Goal: Information Seeking & Learning: Learn about a topic

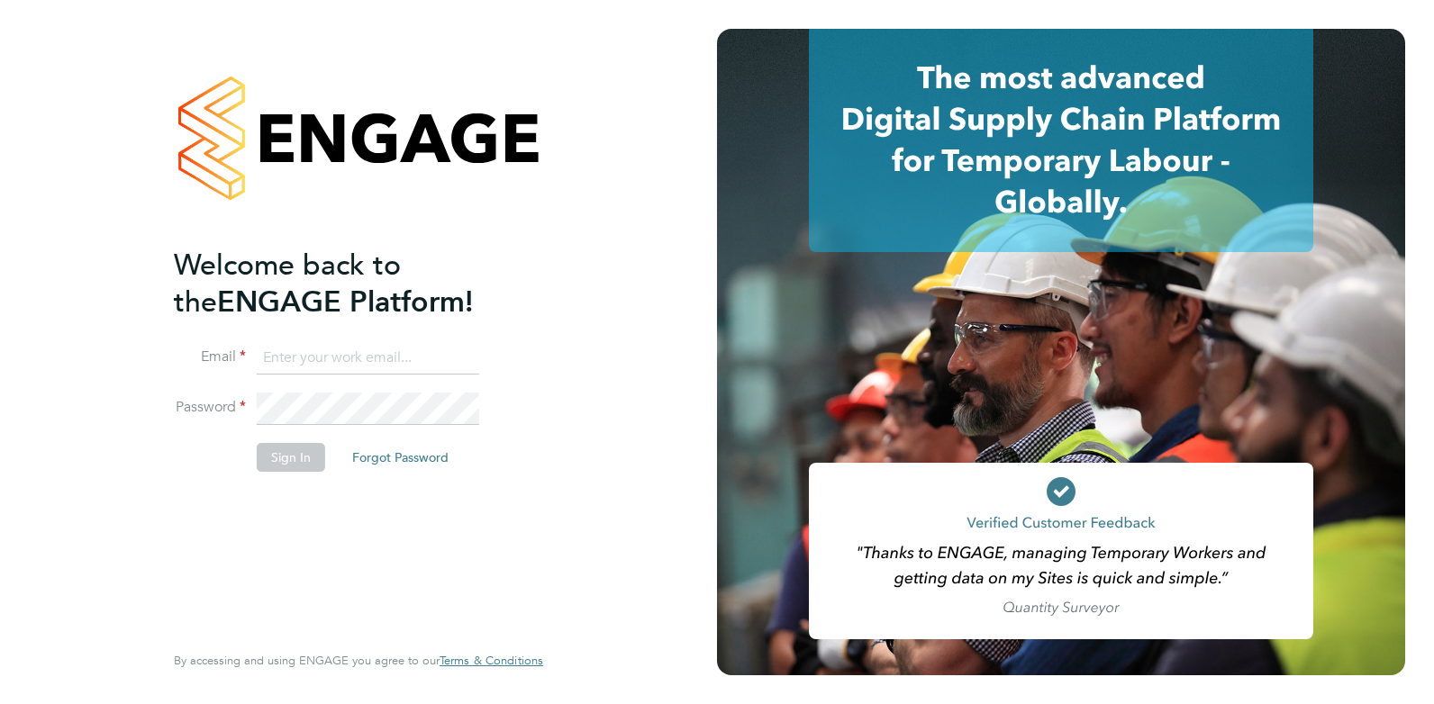
click at [297, 359] on input at bounding box center [368, 358] width 222 height 32
type input "danielclarke@jjfox.com"
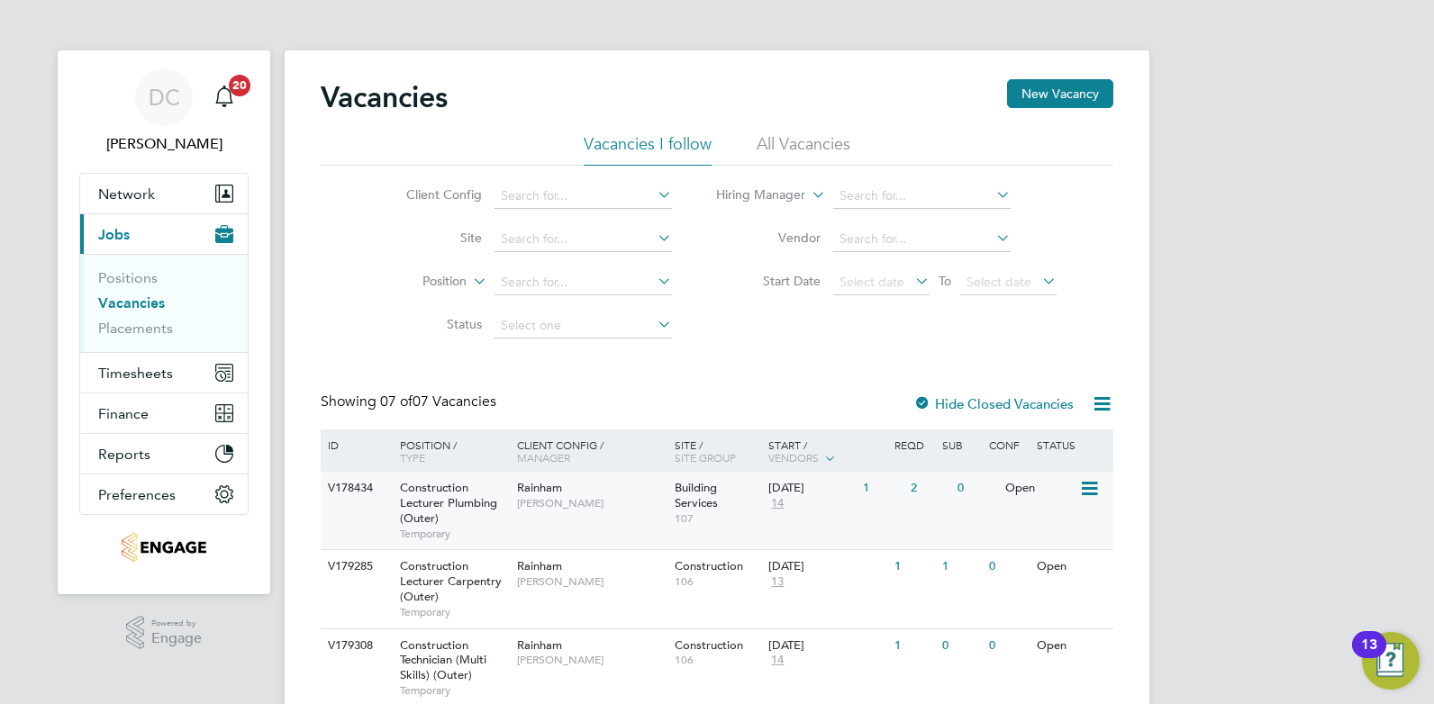
click at [893, 525] on div "V178434 Construction Lecturer Plumbing (Outer) Temporary Rainham Ian Rist Build…" at bounding box center [717, 510] width 793 height 77
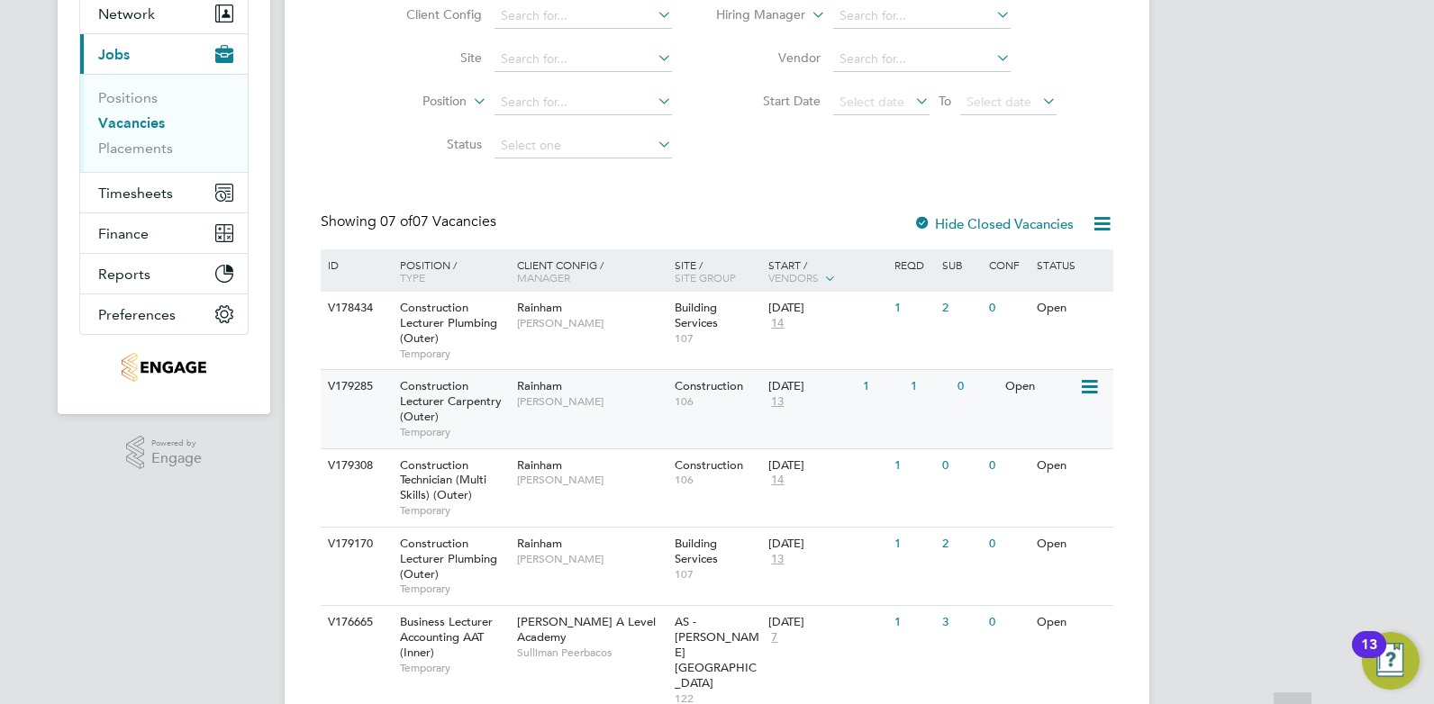
scroll to position [248, 0]
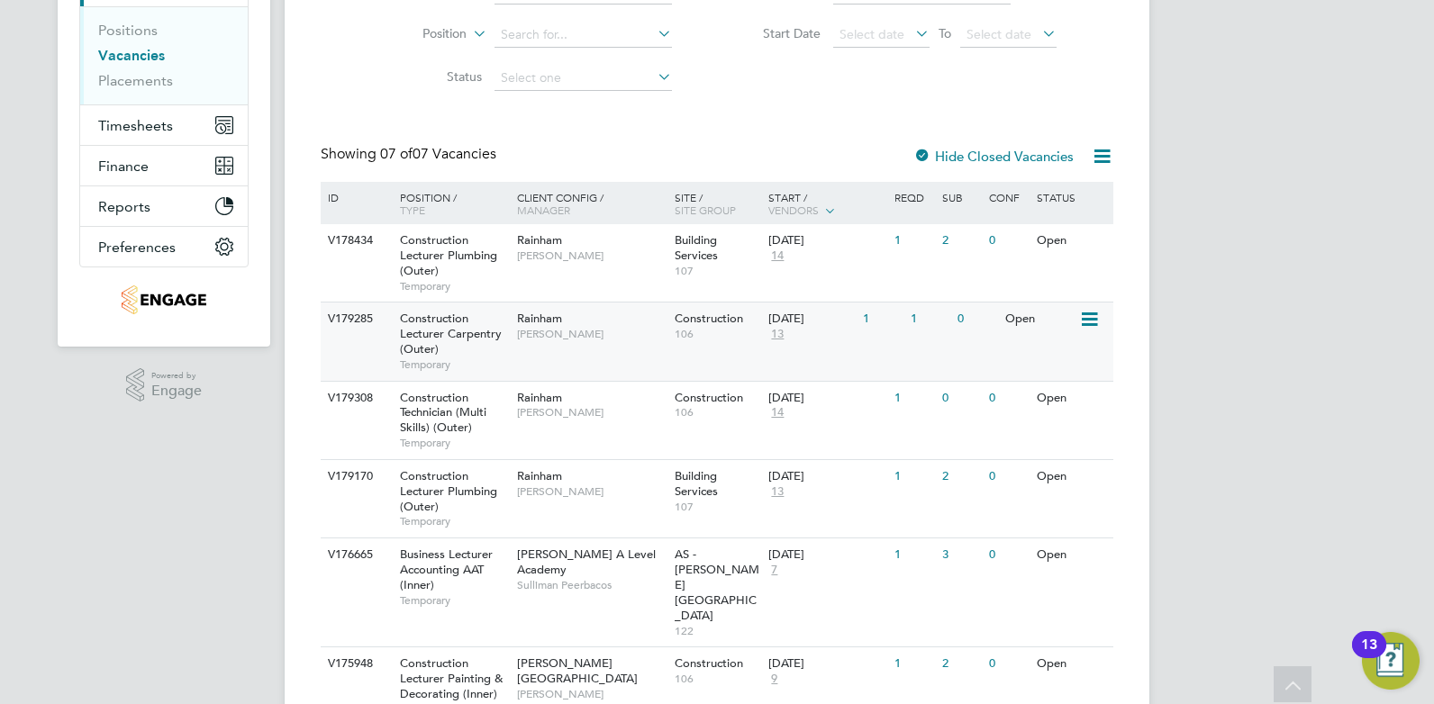
click at [842, 350] on div "01 Sep 2025 13" at bounding box center [811, 327] width 95 height 49
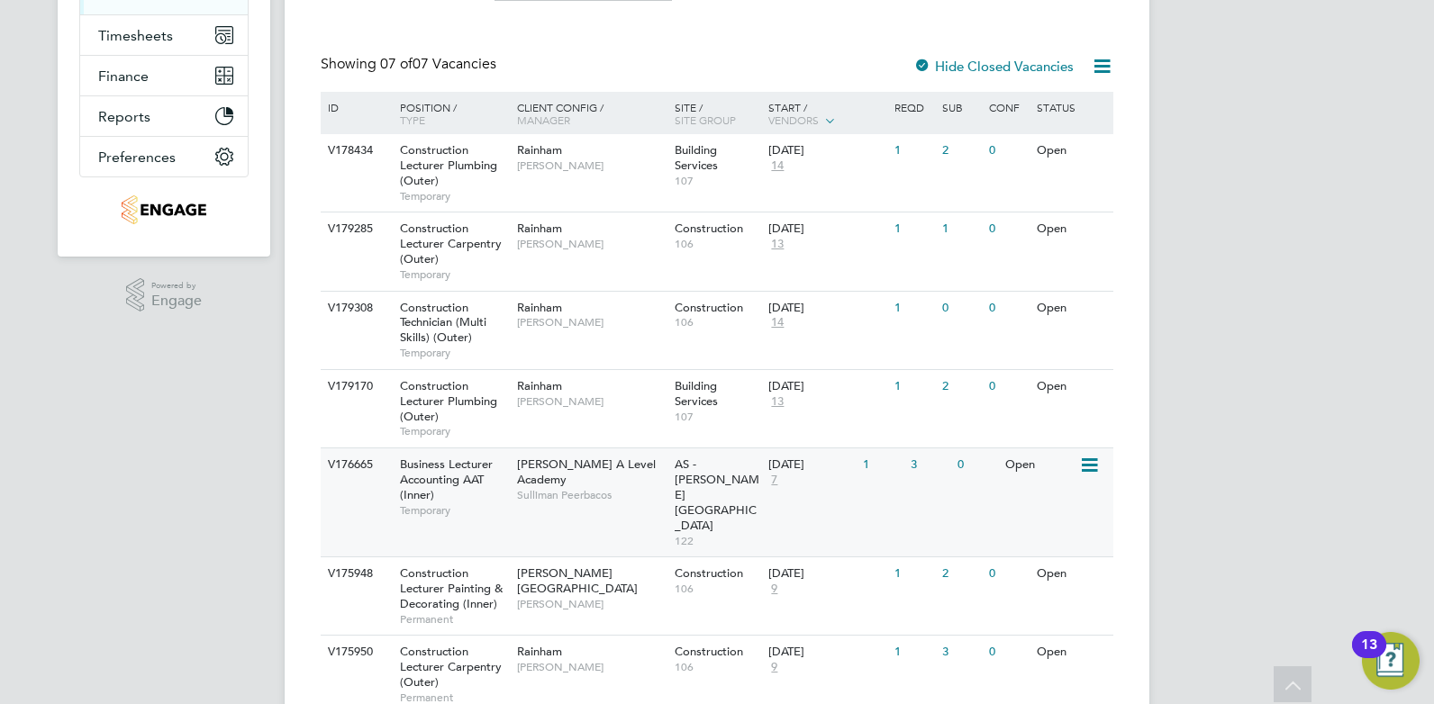
scroll to position [383, 0]
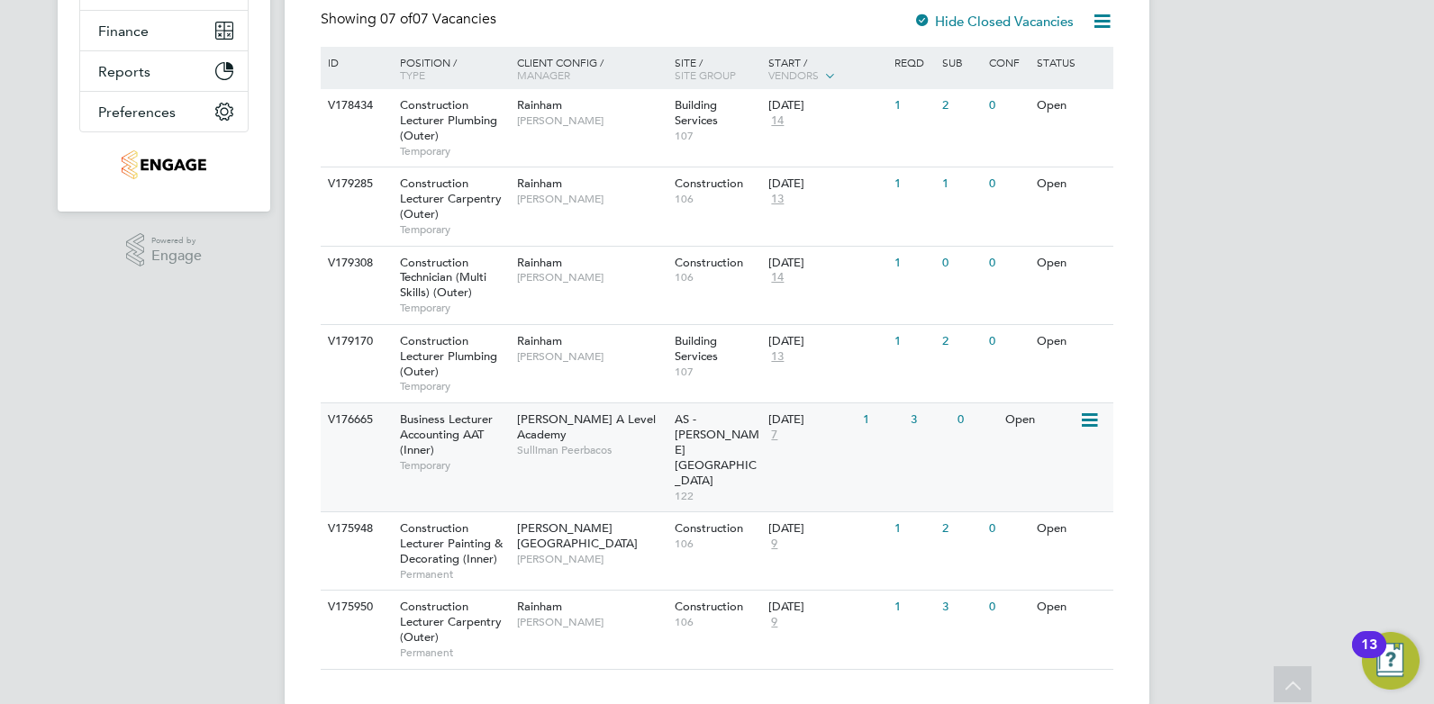
click at [583, 462] on div "V176665 Business Lecturer Accounting AAT (Inner) Temporary Attlee A Level Acade…" at bounding box center [717, 457] width 793 height 109
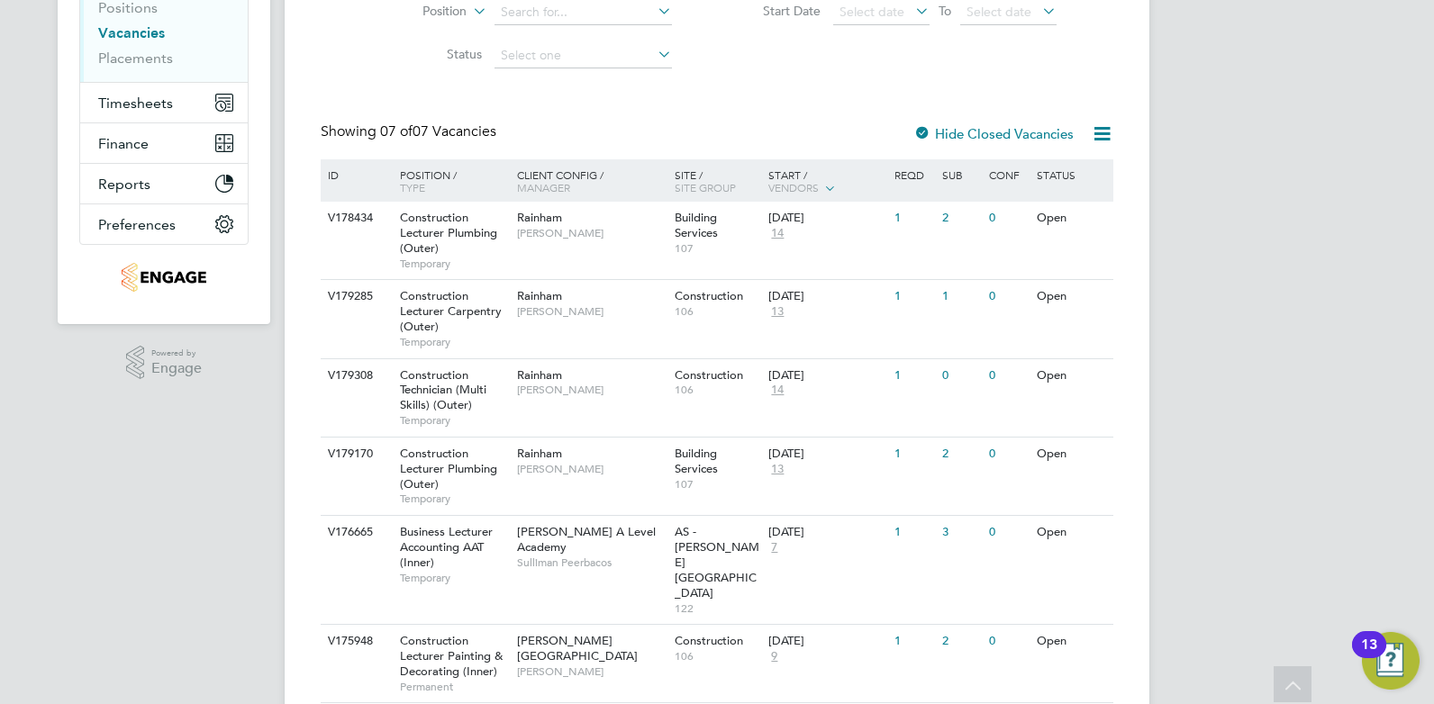
scroll to position [0, 0]
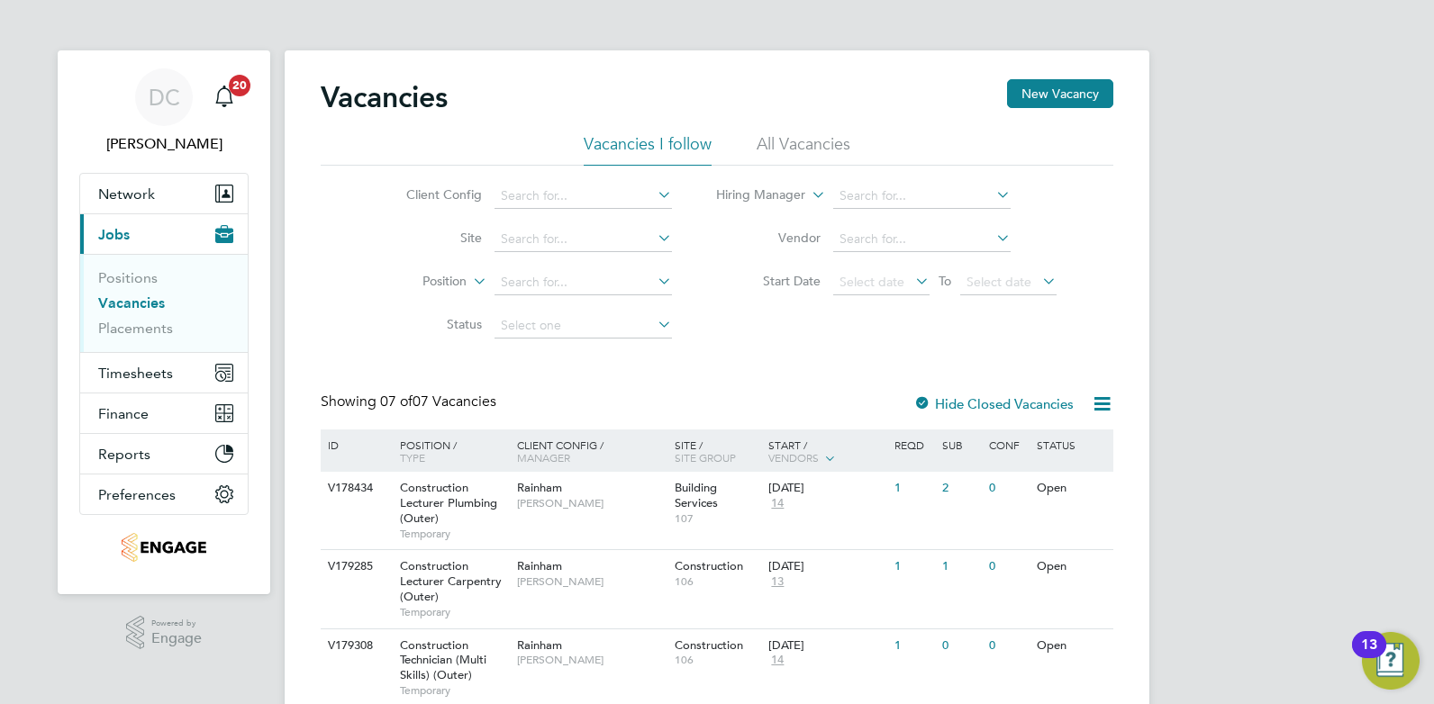
click at [800, 136] on li "All Vacancies" at bounding box center [804, 149] width 94 height 32
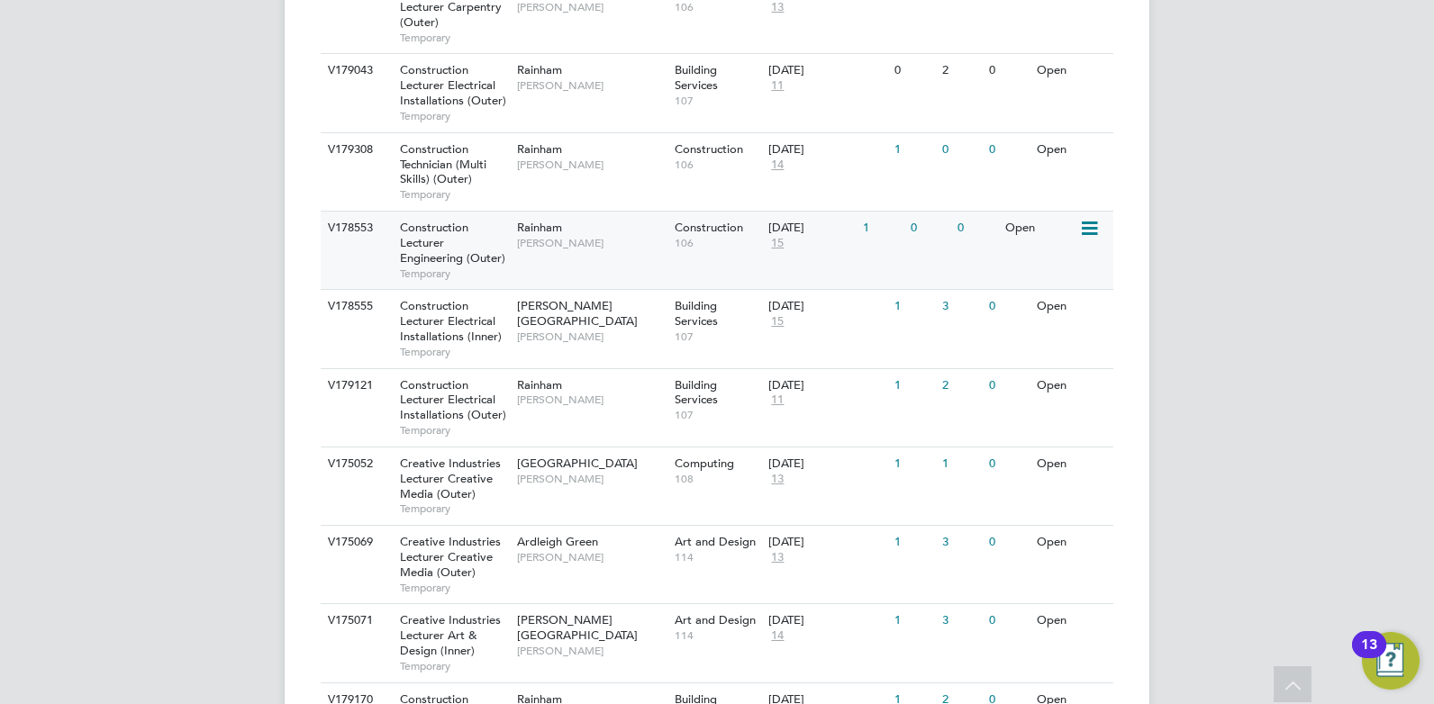
scroll to position [705, 0]
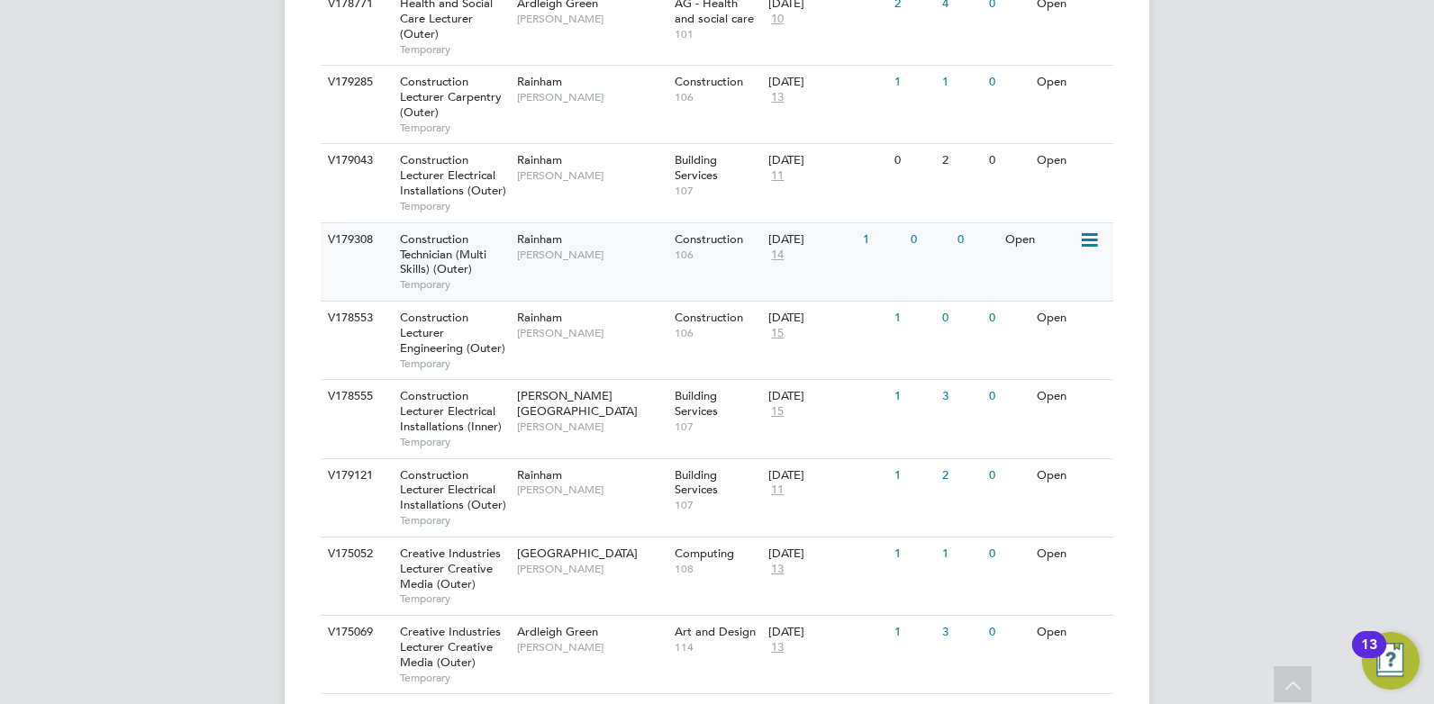
click at [1083, 237] on icon at bounding box center [1088, 241] width 18 height 22
click at [653, 273] on div "V179308 Construction Technician (Multi Skills) (Outer) Temporary Rainham Ian Ri…" at bounding box center [717, 261] width 793 height 78
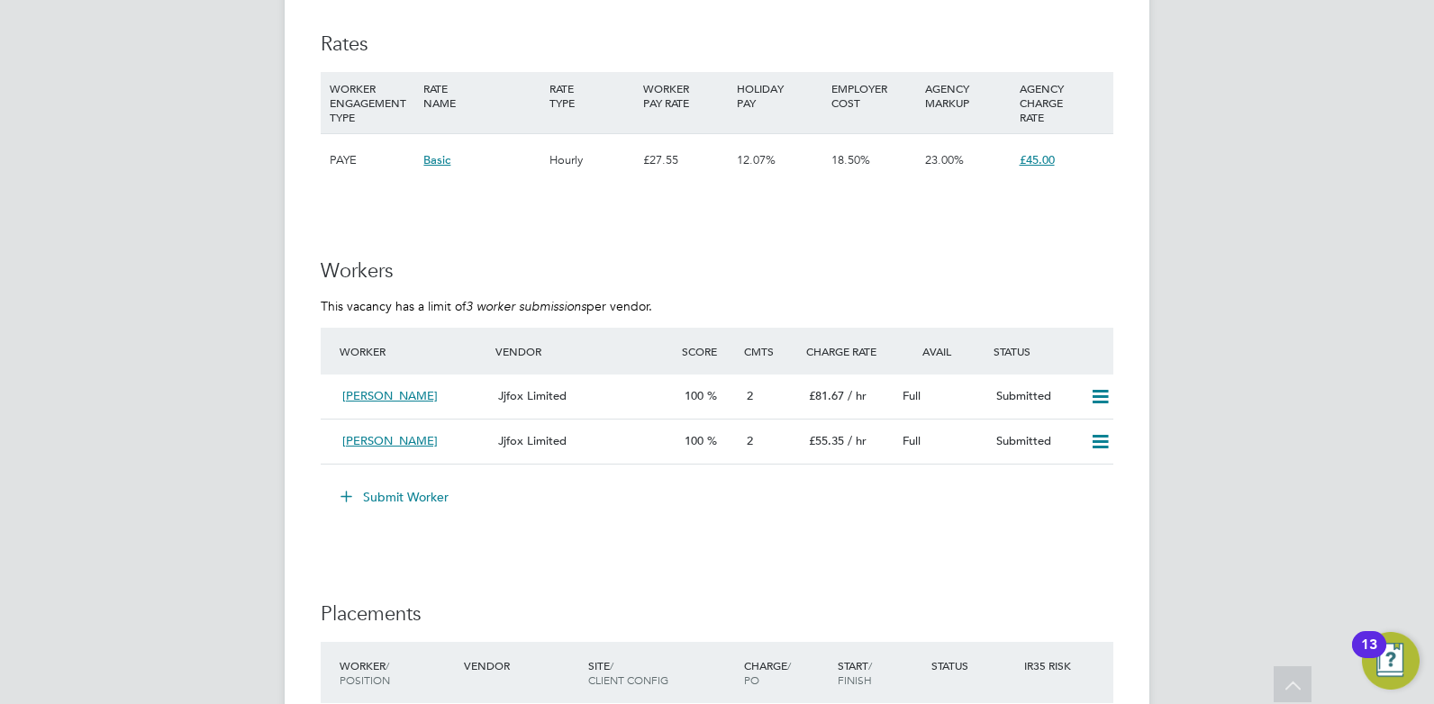
scroll to position [3197, 0]
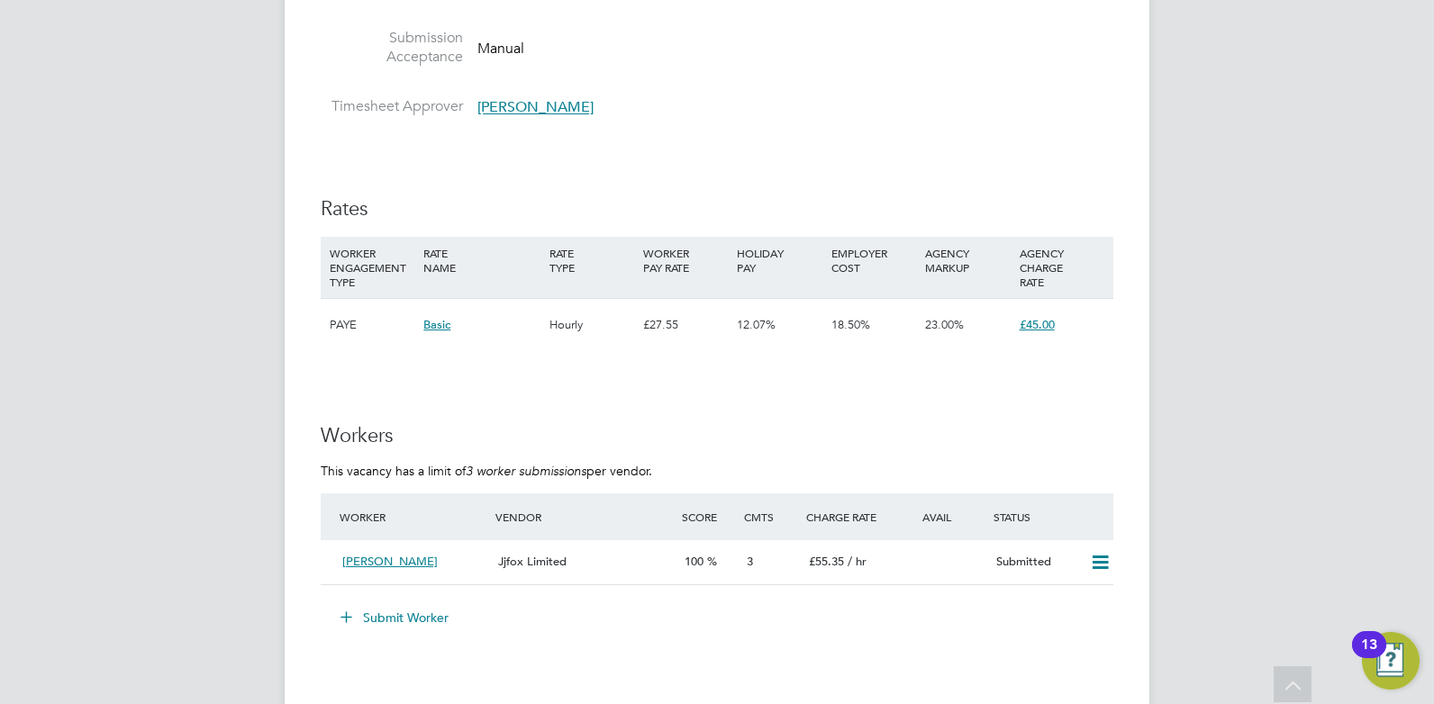
scroll to position [3062, 0]
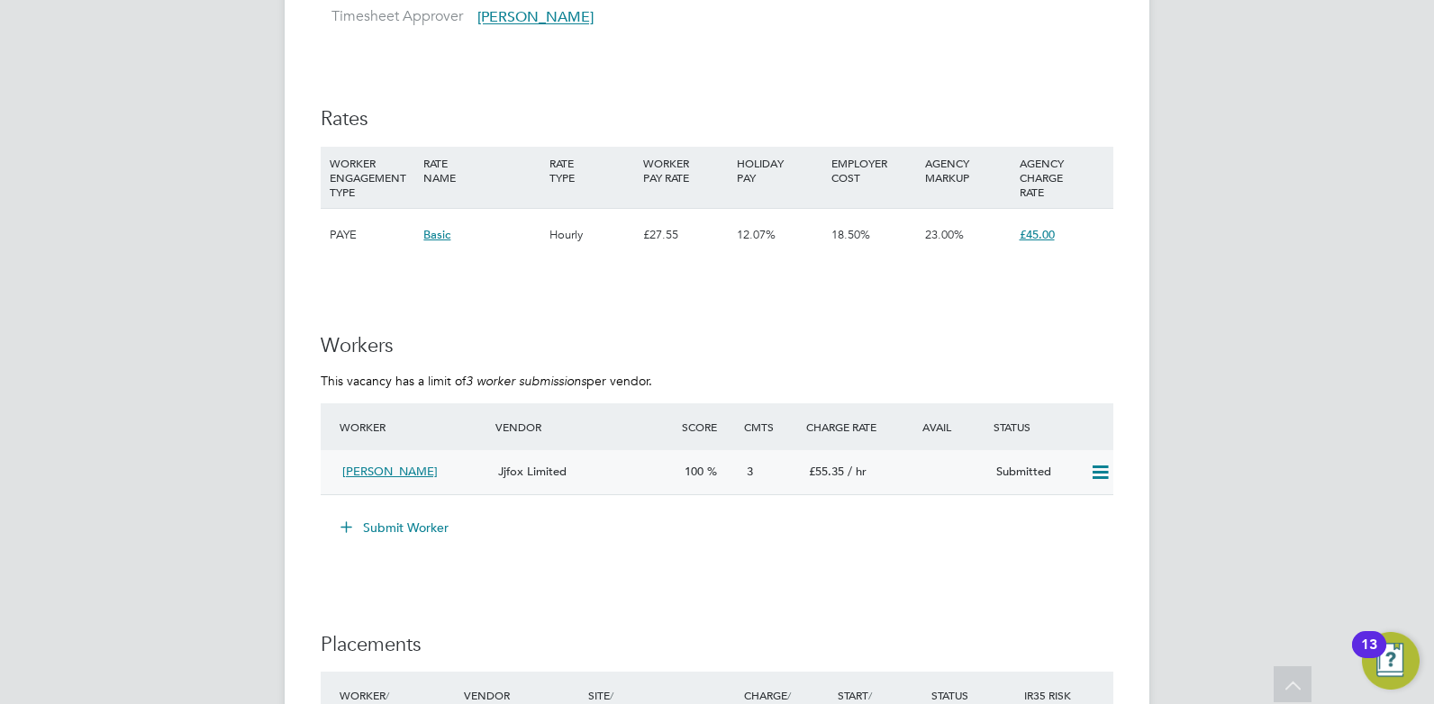
click at [773, 479] on div "3" at bounding box center [770, 473] width 62 height 30
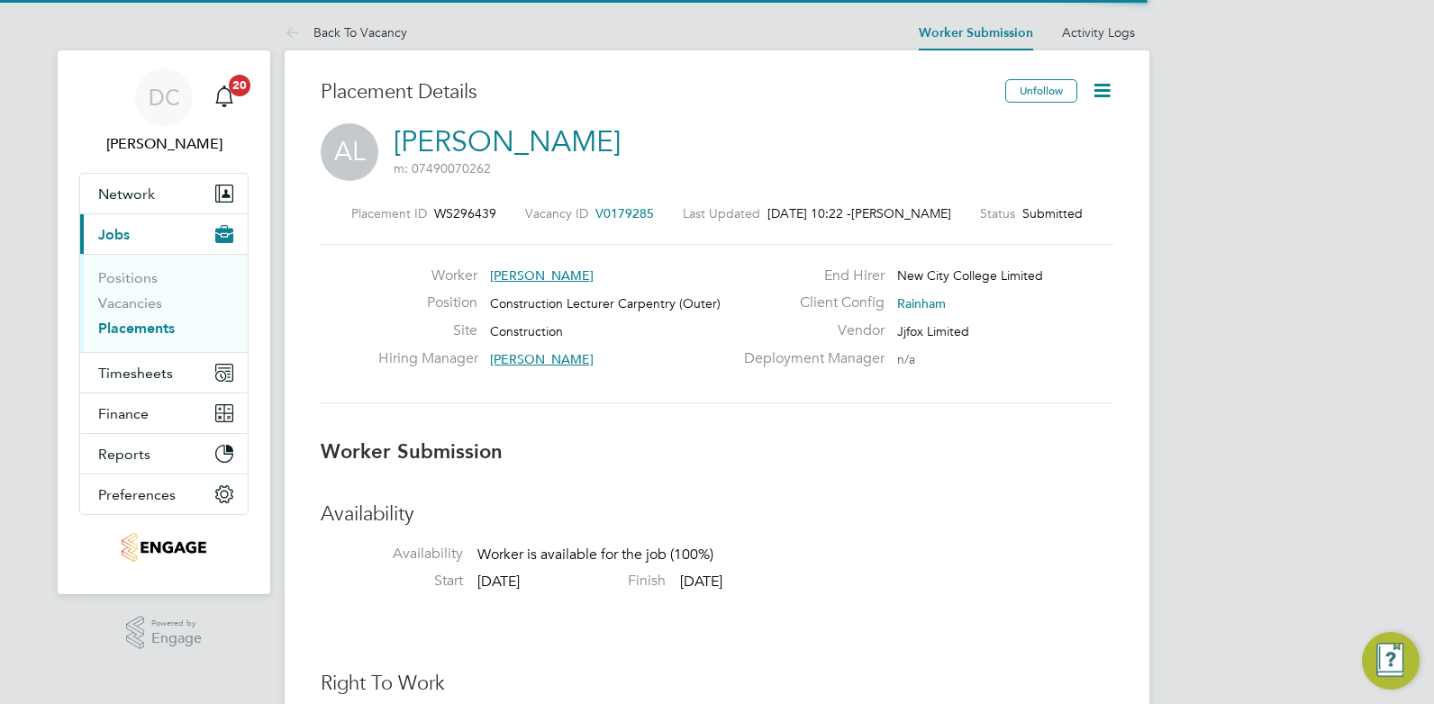
scroll to position [9, 9]
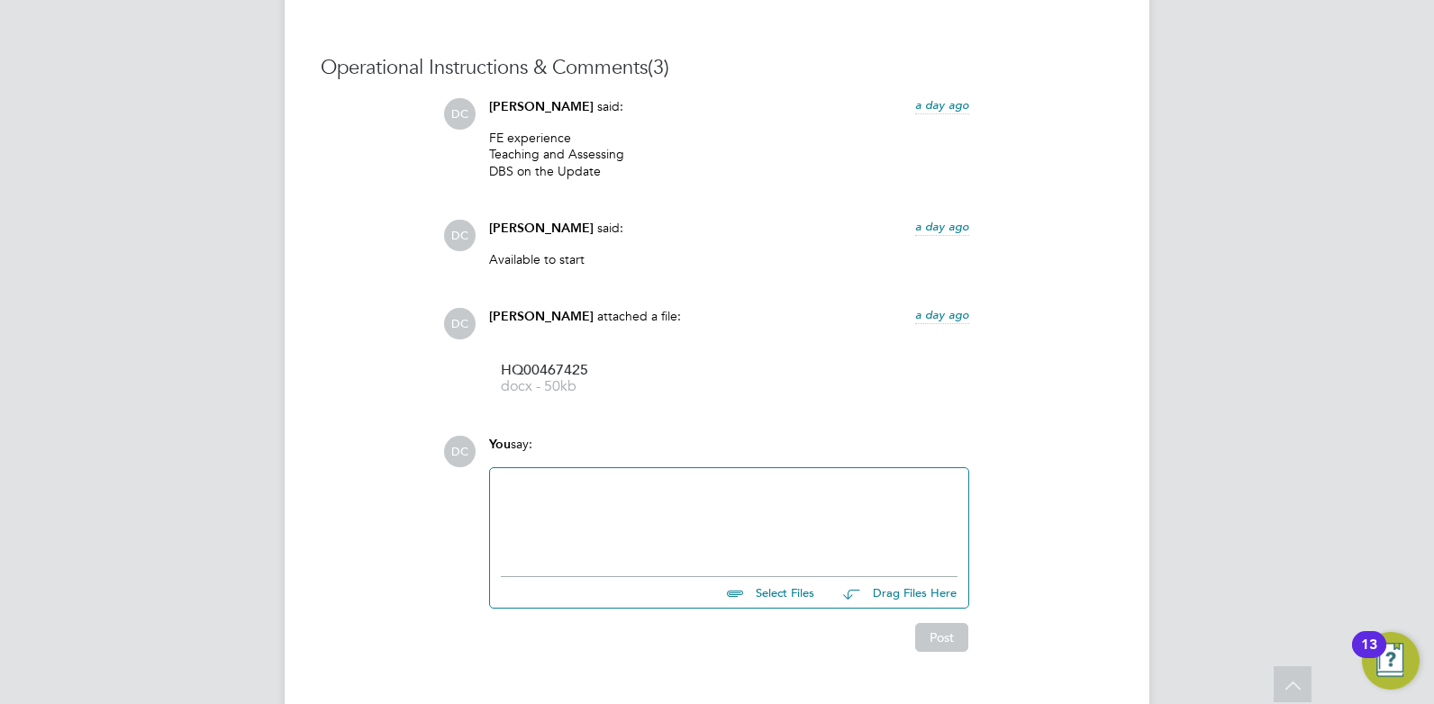
click at [648, 506] on div at bounding box center [729, 517] width 457 height 77
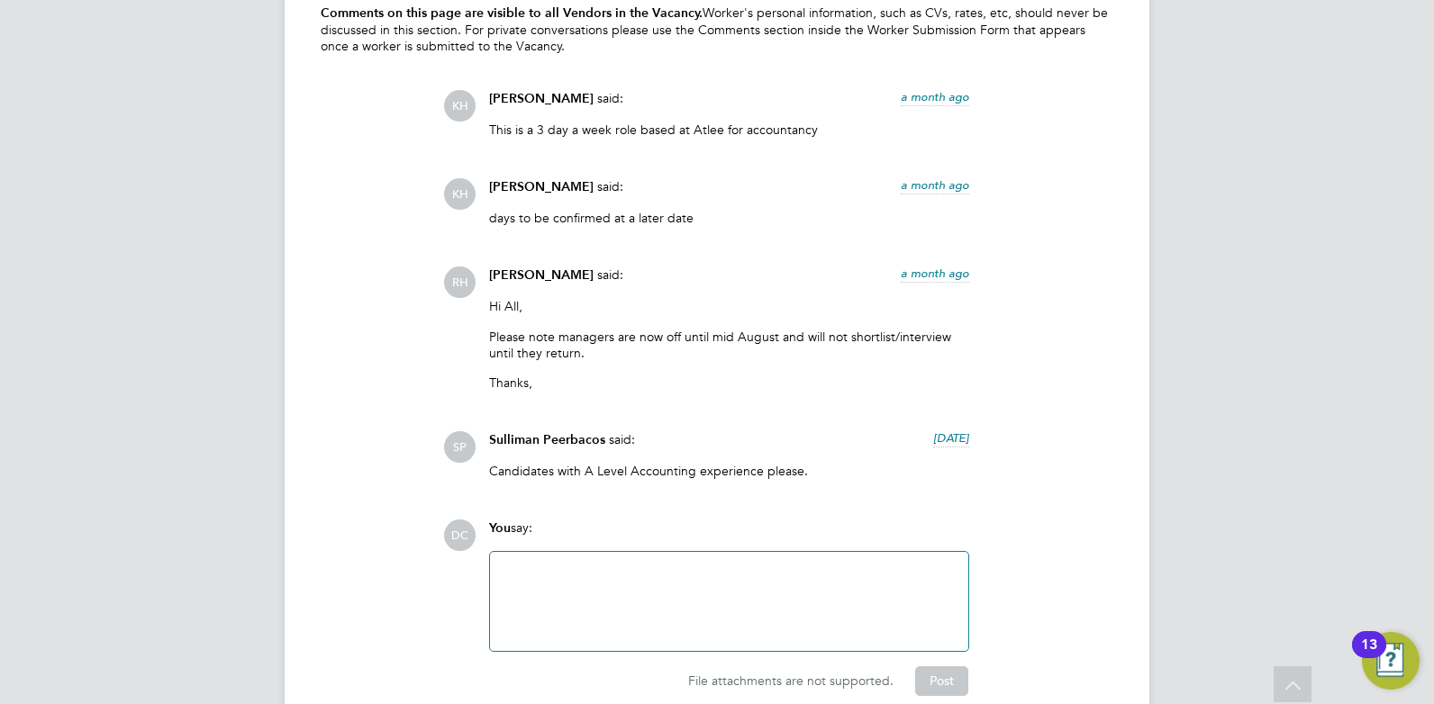
scroll to position [3828, 0]
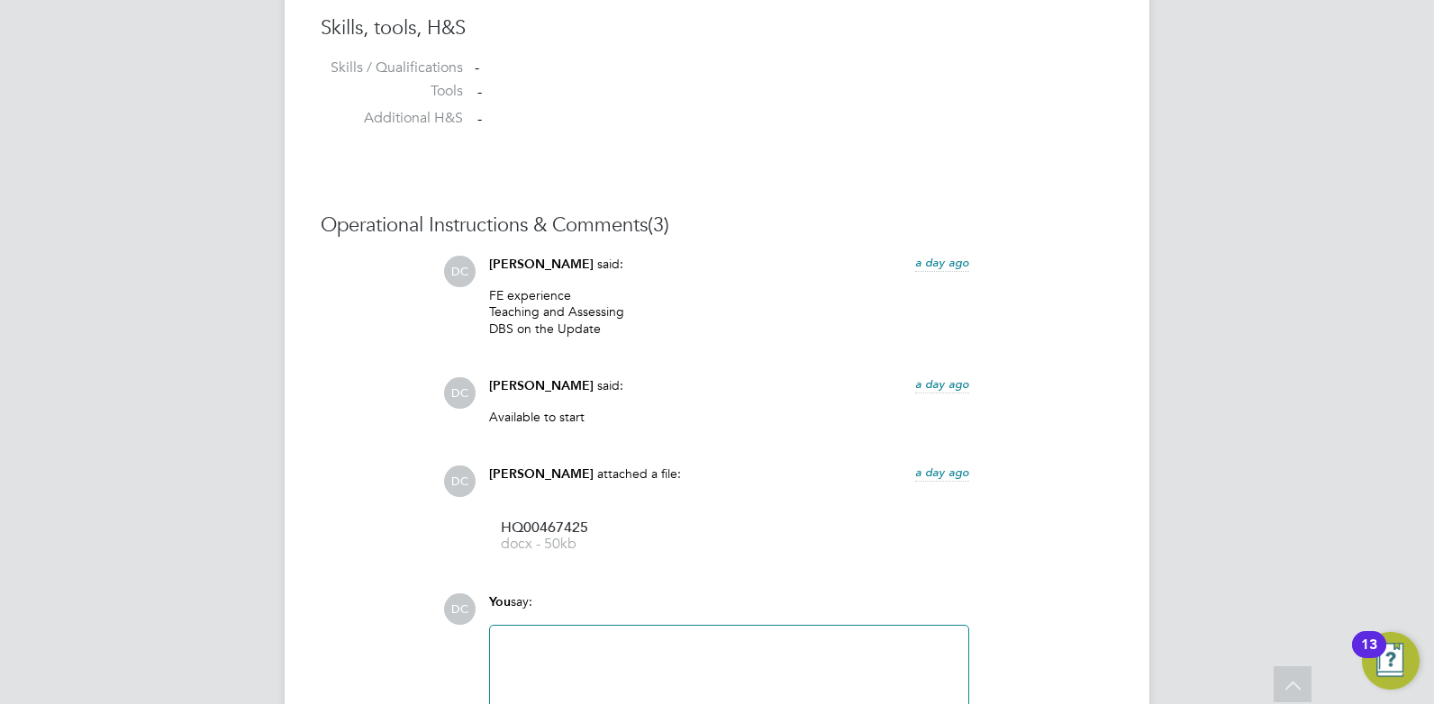
scroll to position [1509, 0]
